Goal: Communication & Community: Connect with others

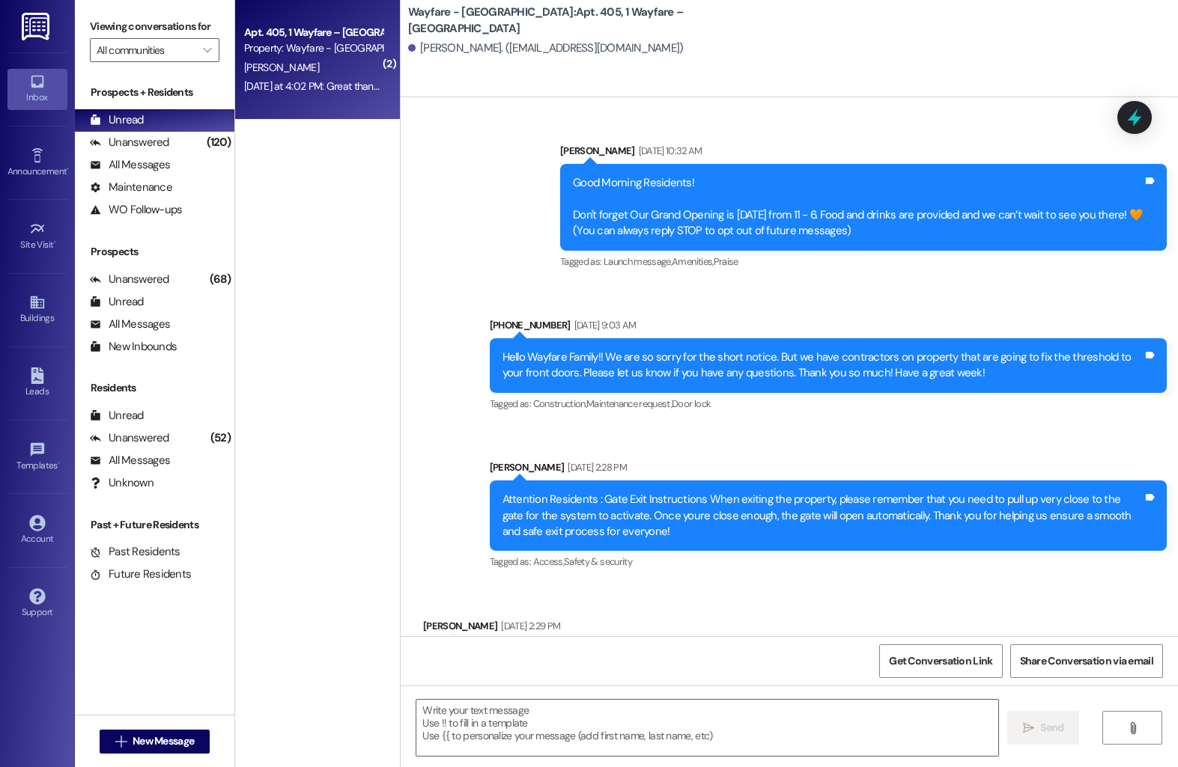
scroll to position [15748, 0]
